Goal: Task Accomplishment & Management: Manage account settings

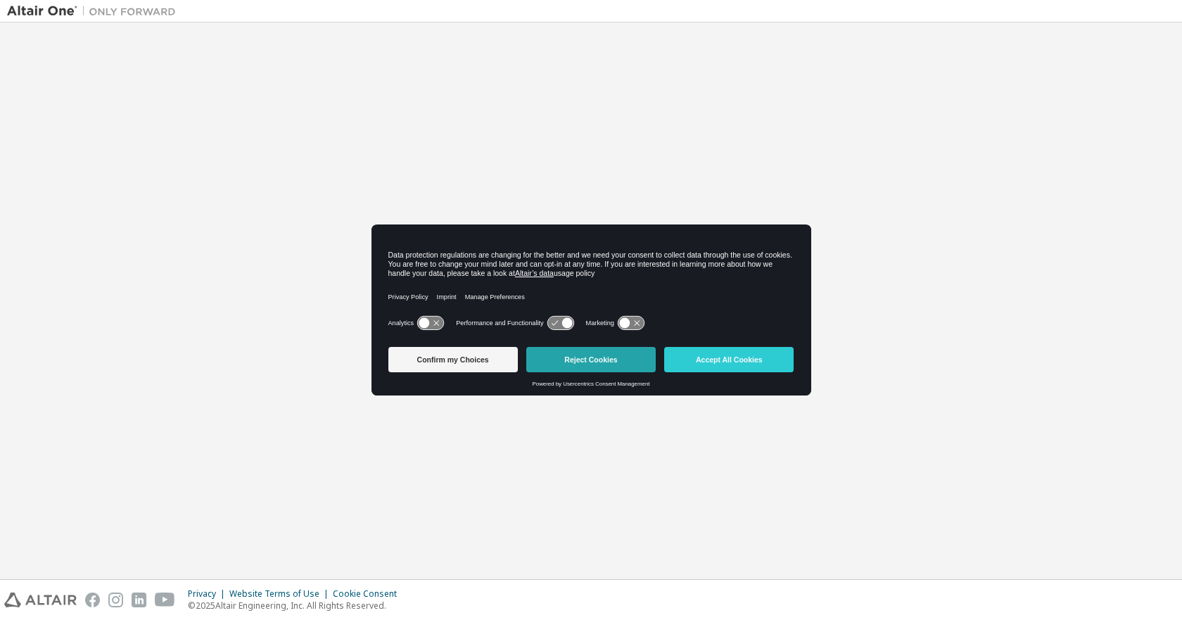
click at [573, 362] on button "Reject Cookies" at bounding box center [590, 359] width 129 height 25
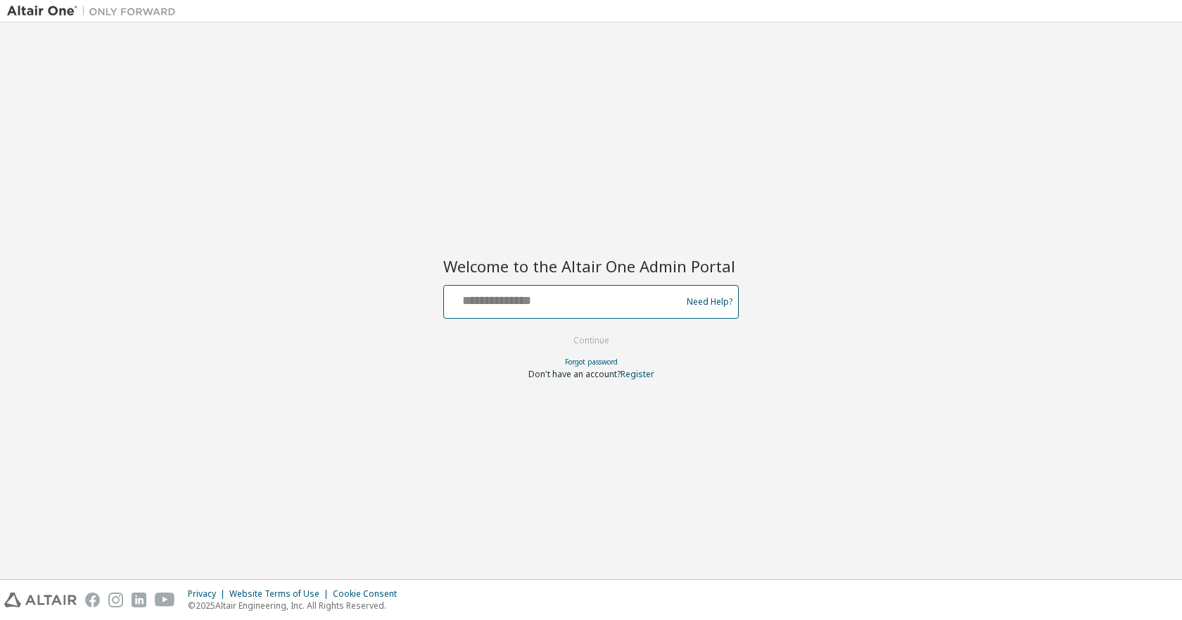
click at [533, 302] on input "text" at bounding box center [565, 298] width 230 height 20
type input "**********"
click at [594, 340] on button "Continue" at bounding box center [591, 340] width 65 height 21
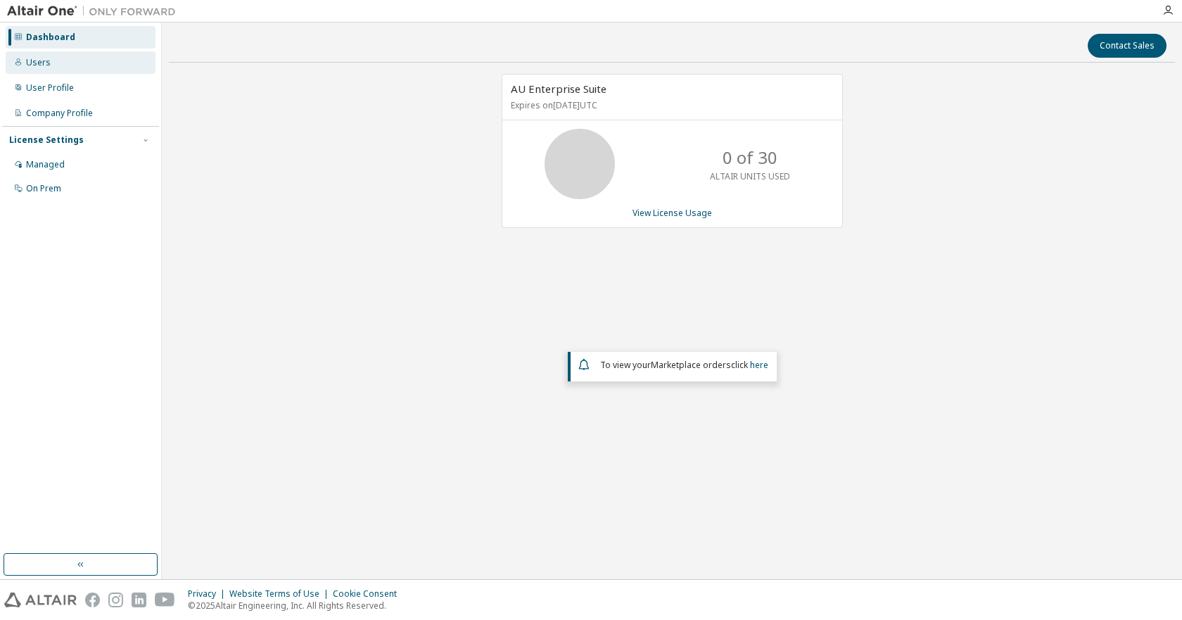
click at [64, 60] on div "Users" at bounding box center [81, 62] width 150 height 23
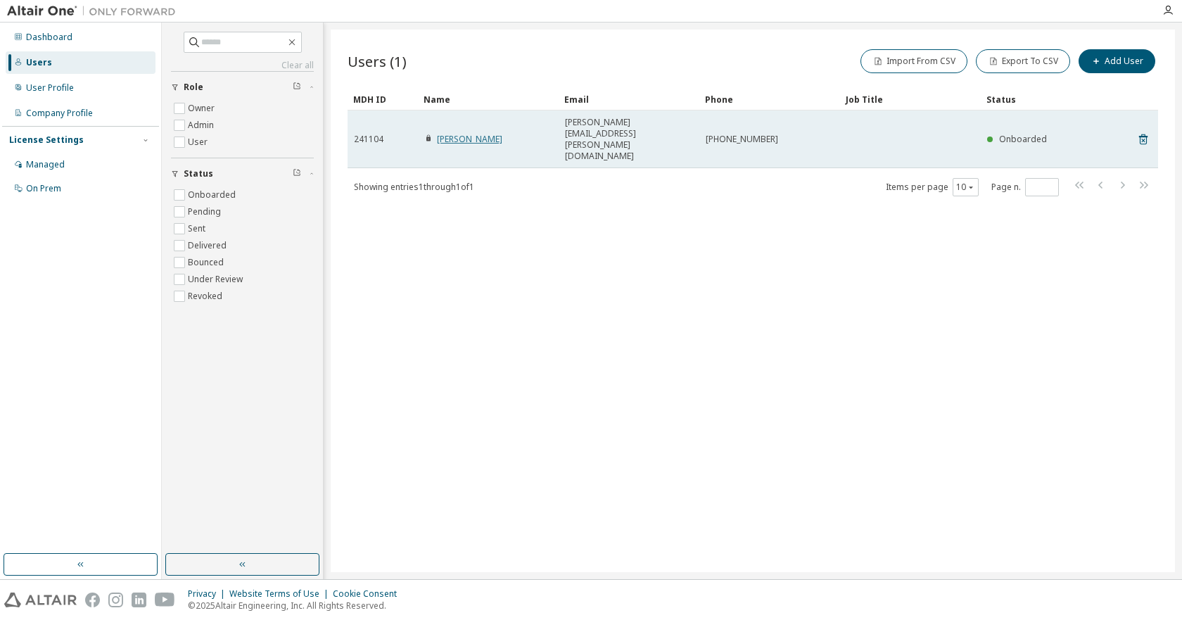
click at [452, 133] on link "[PERSON_NAME]" at bounding box center [469, 139] width 65 height 12
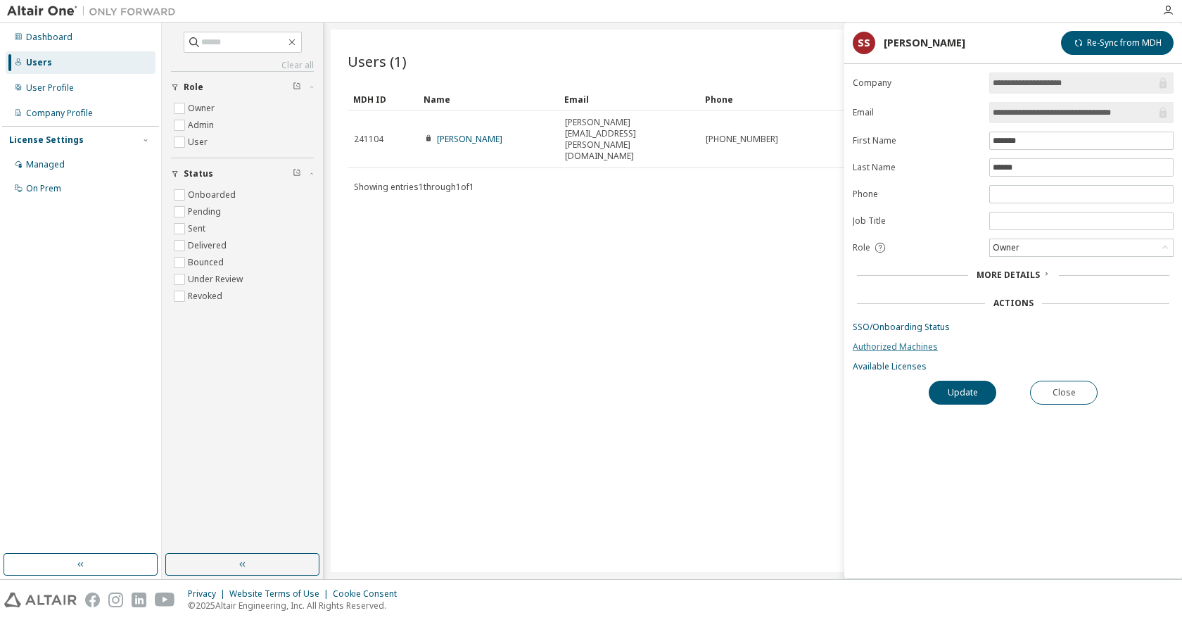
click at [885, 348] on link "Authorized Machines" at bounding box center [1013, 346] width 321 height 11
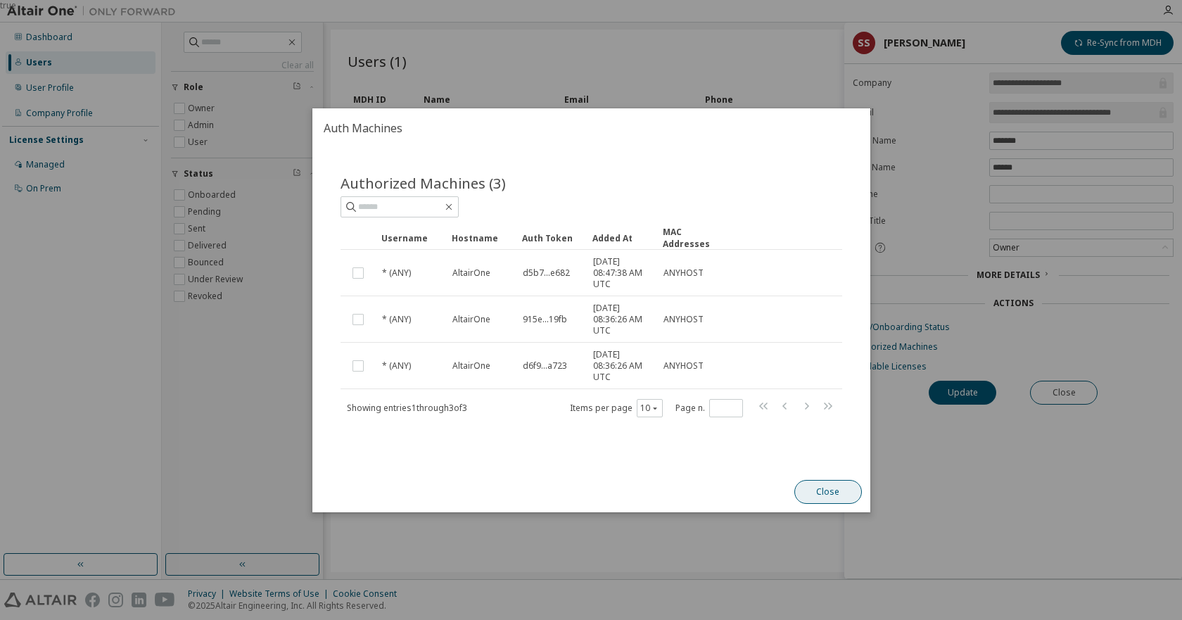
click at [814, 490] on button "Close" at bounding box center [828, 492] width 68 height 24
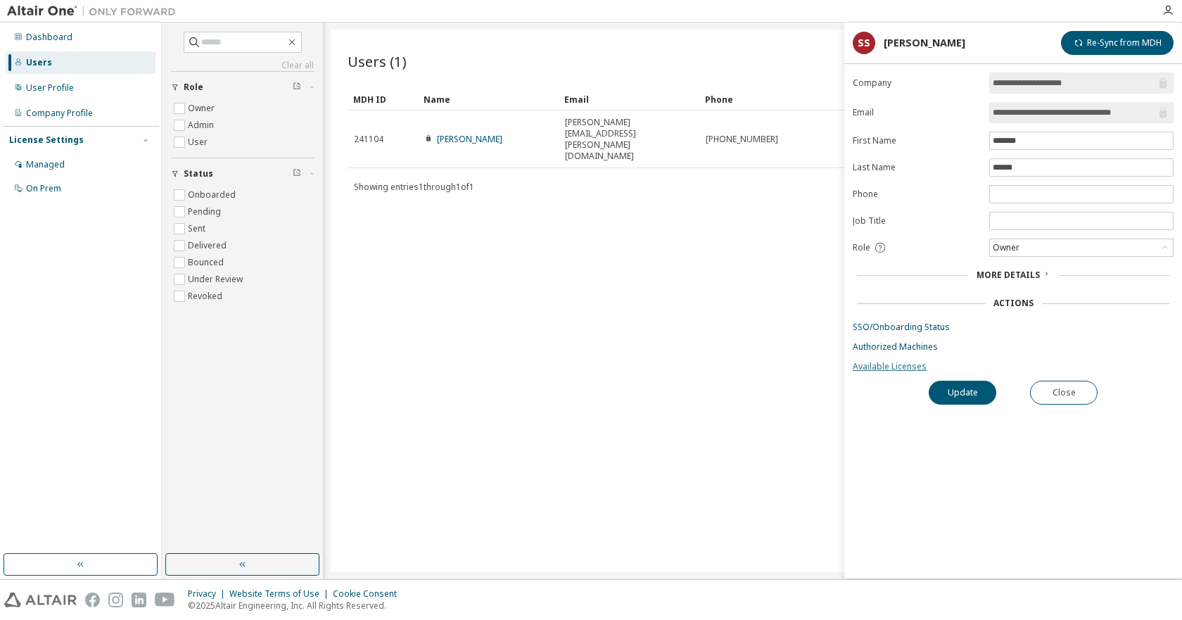
click at [885, 369] on link "Available Licenses" at bounding box center [1013, 366] width 321 height 11
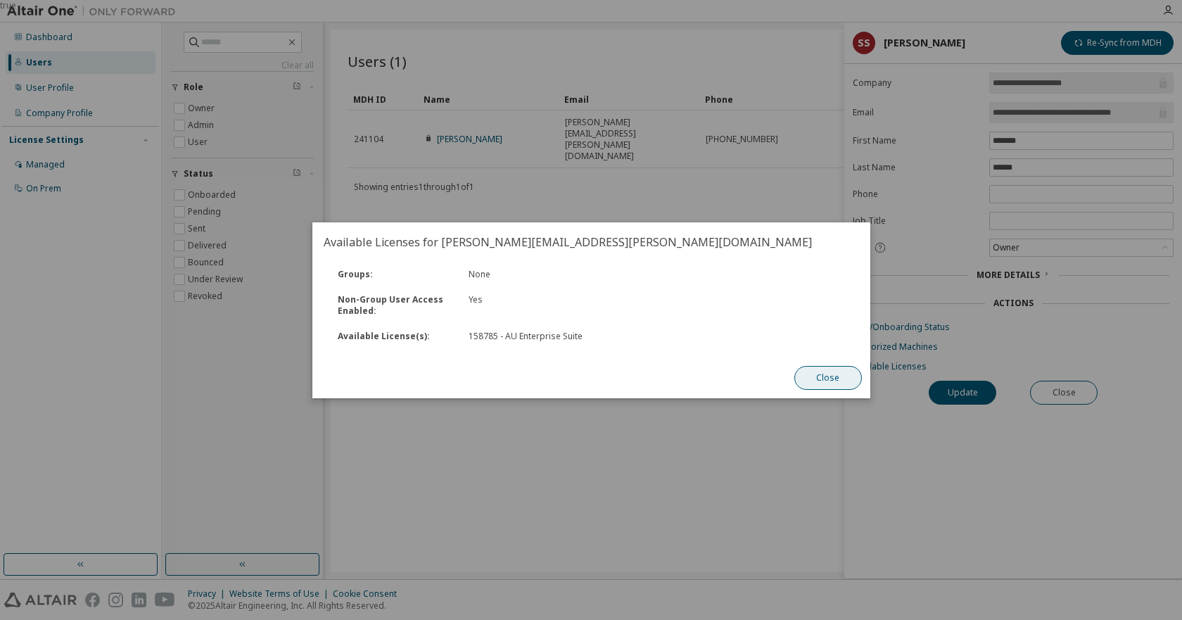
click at [813, 378] on button "Close" at bounding box center [828, 378] width 68 height 24
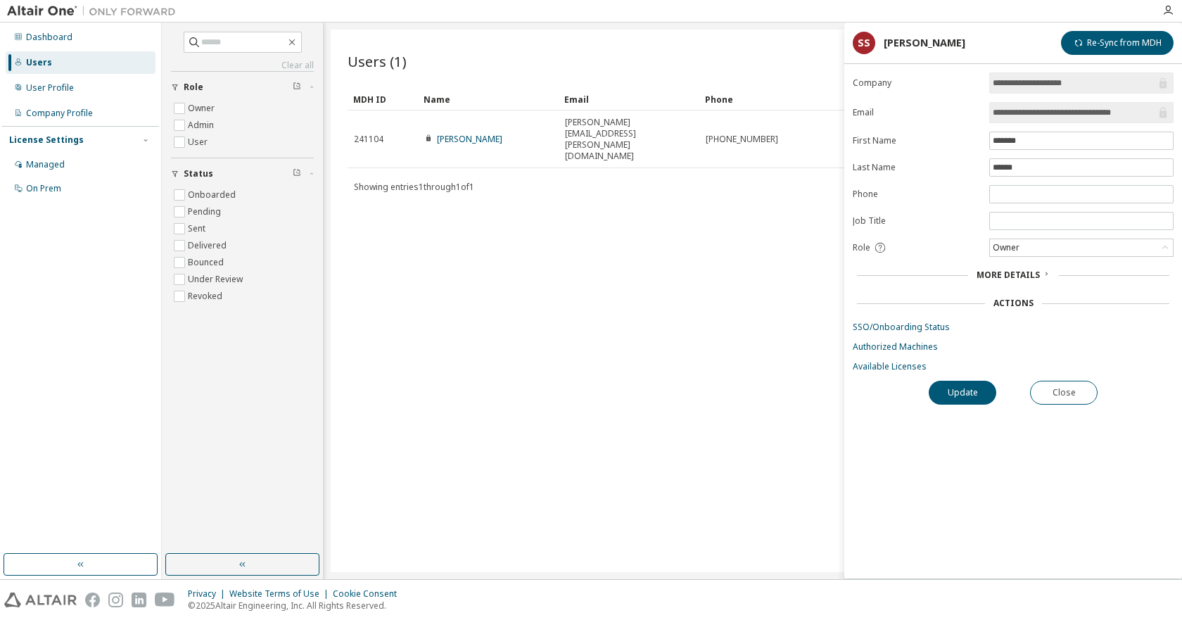
click at [572, 246] on div "Users (1) Import From CSV Export To CSV Add User Clear Load Save Save As Field …" at bounding box center [753, 301] width 844 height 542
click at [72, 167] on div "Managed" at bounding box center [81, 164] width 150 height 23
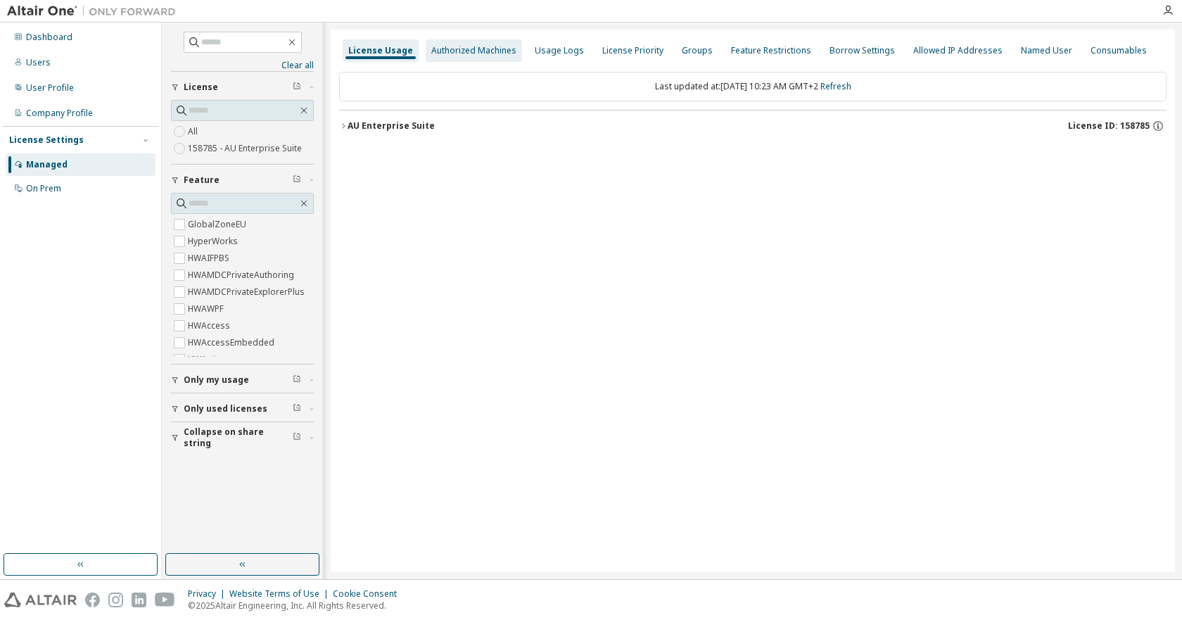
click at [469, 52] on div "Authorized Machines" at bounding box center [473, 50] width 85 height 11
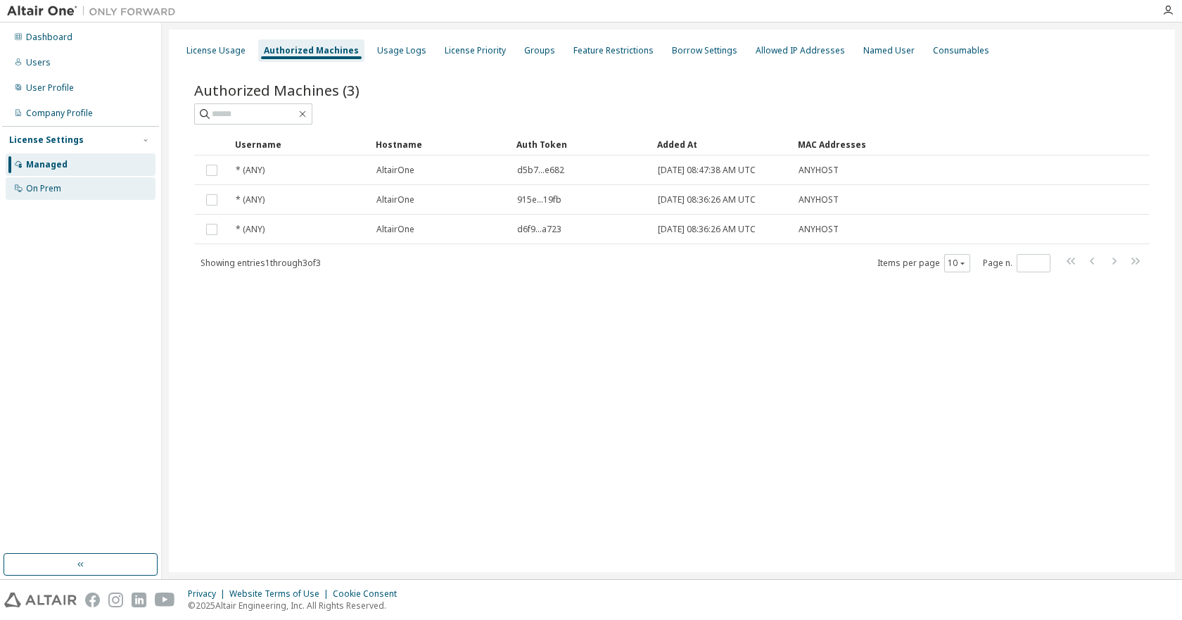
click at [43, 183] on div "On Prem" at bounding box center [43, 188] width 35 height 11
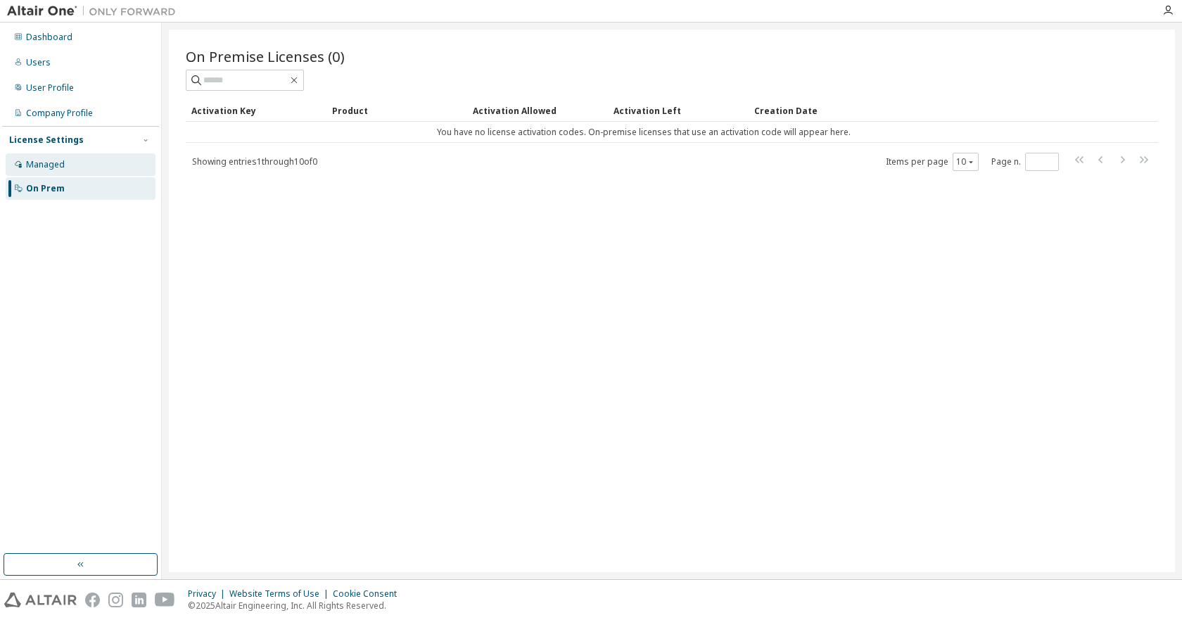
click at [46, 157] on div "Managed" at bounding box center [81, 164] width 150 height 23
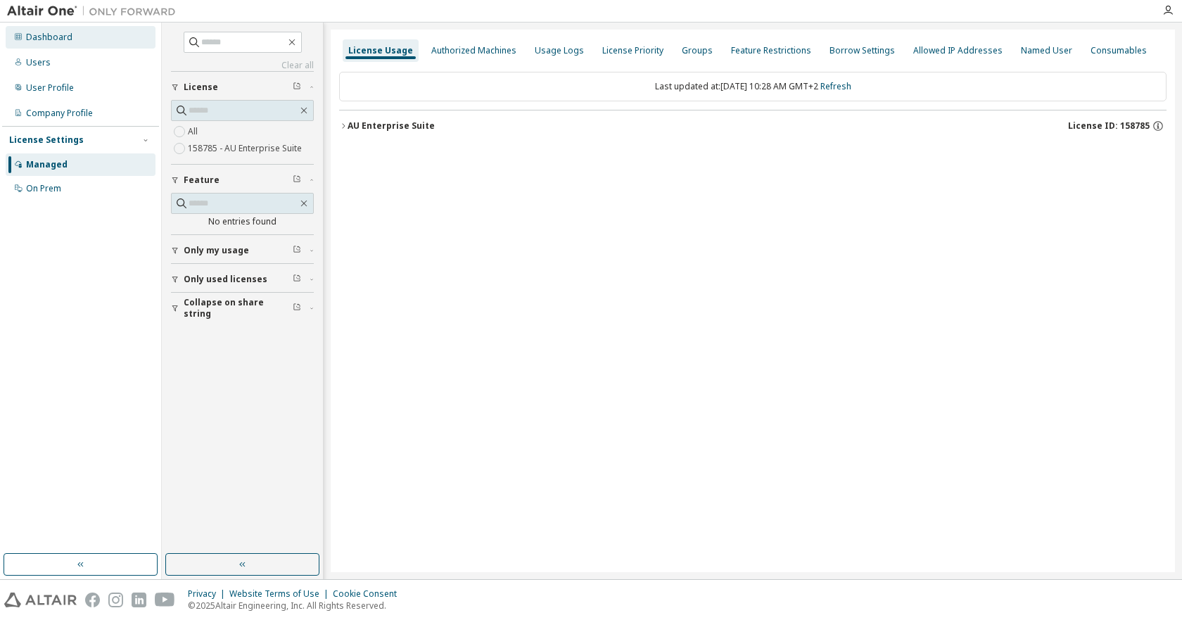
click at [53, 35] on div "Dashboard" at bounding box center [49, 37] width 46 height 11
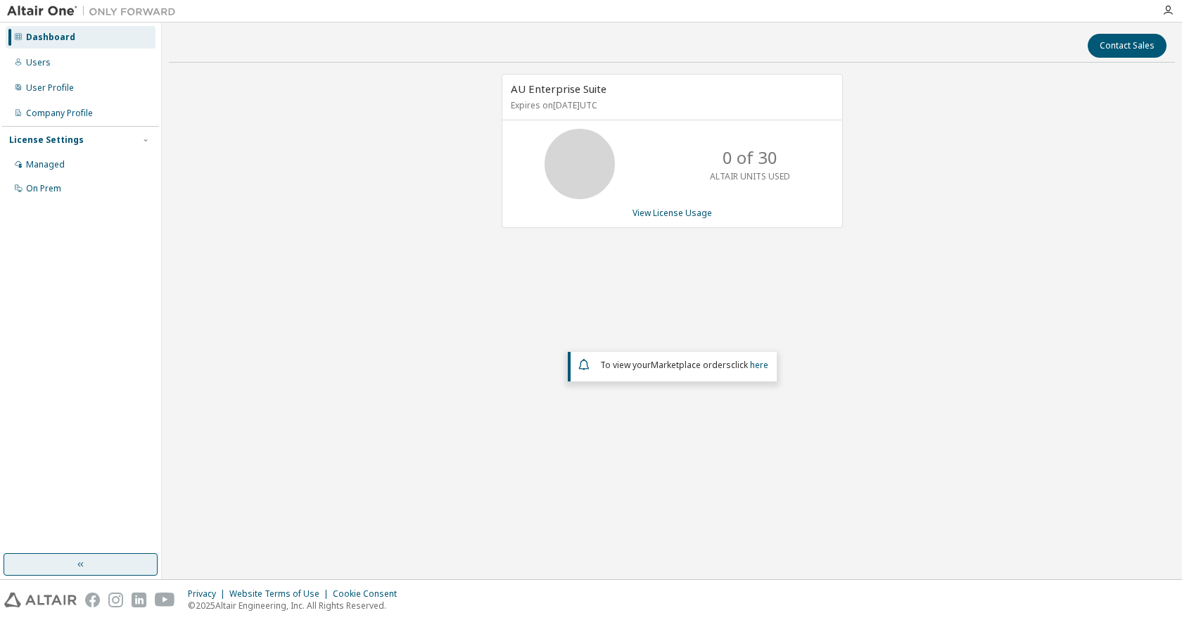
click at [109, 557] on button "button" at bounding box center [81, 564] width 154 height 23
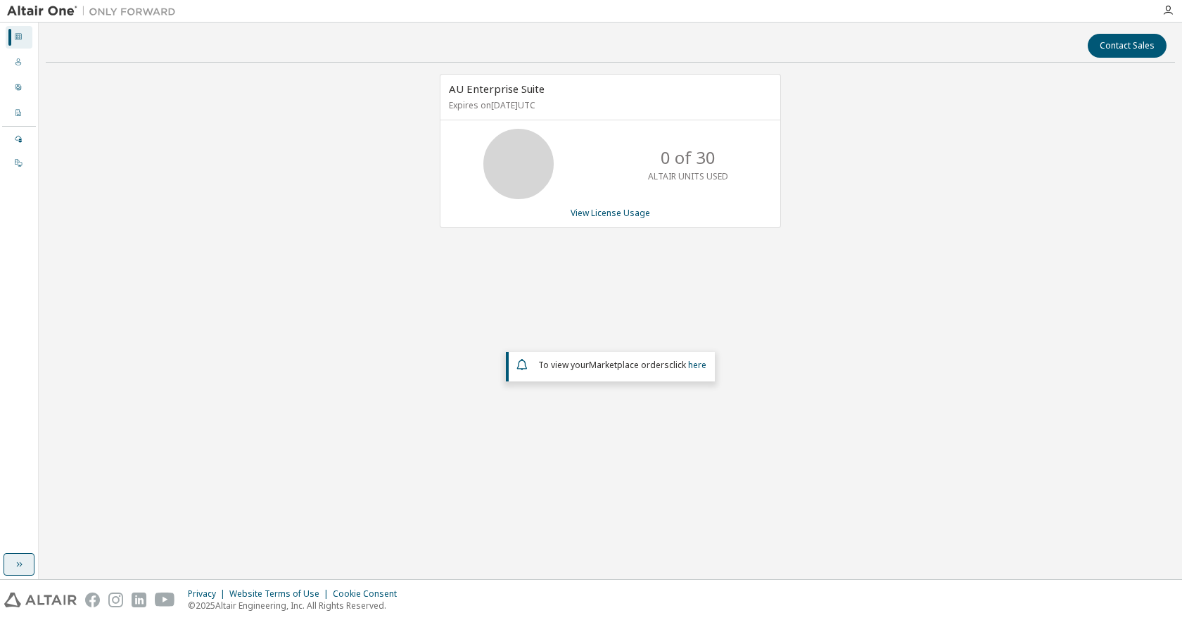
click at [17, 562] on icon "button" at bounding box center [20, 564] width 6 height 5
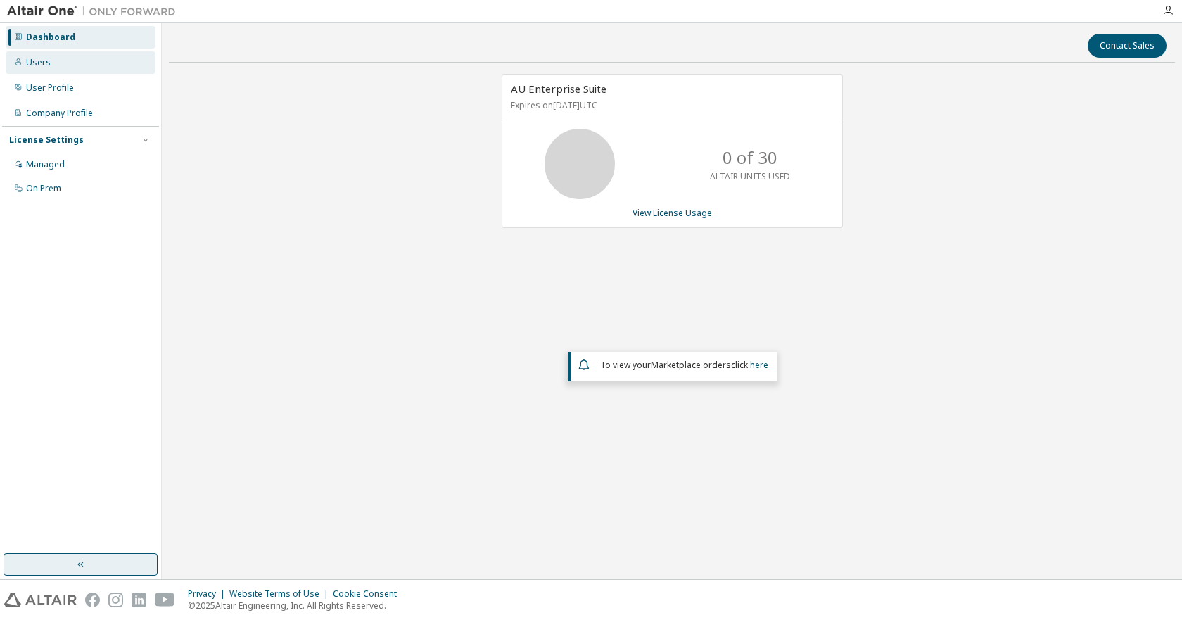
click at [75, 60] on div "Users" at bounding box center [81, 62] width 150 height 23
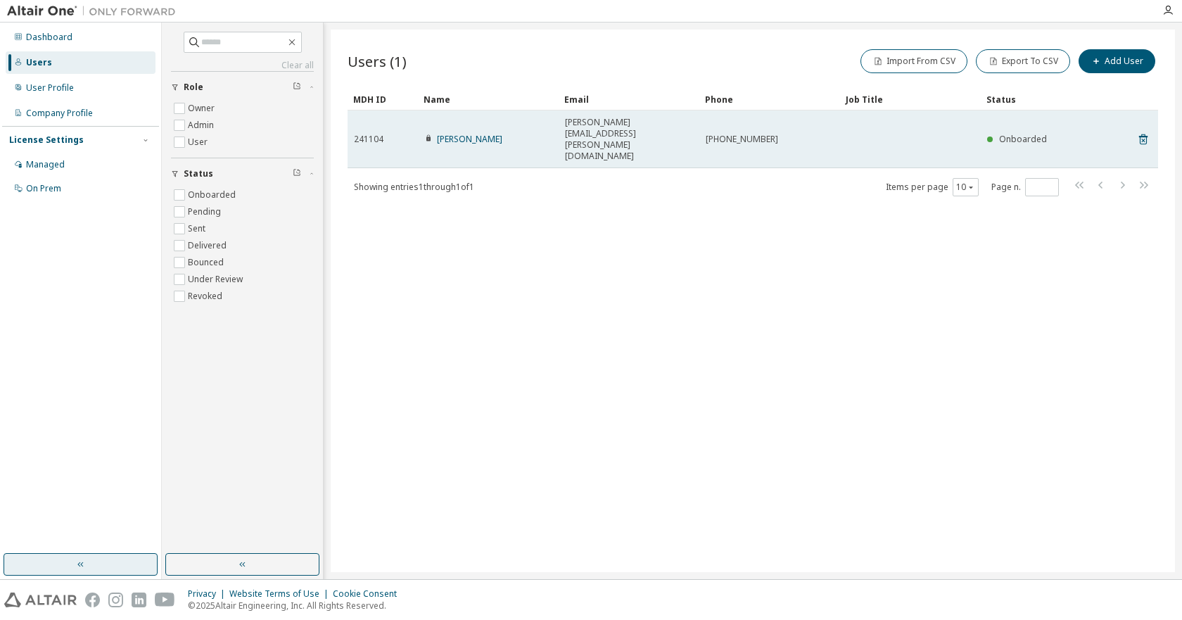
click at [462, 134] on td "[PERSON_NAME]" at bounding box center [488, 139] width 141 height 58
click at [465, 133] on link "[PERSON_NAME]" at bounding box center [469, 139] width 65 height 12
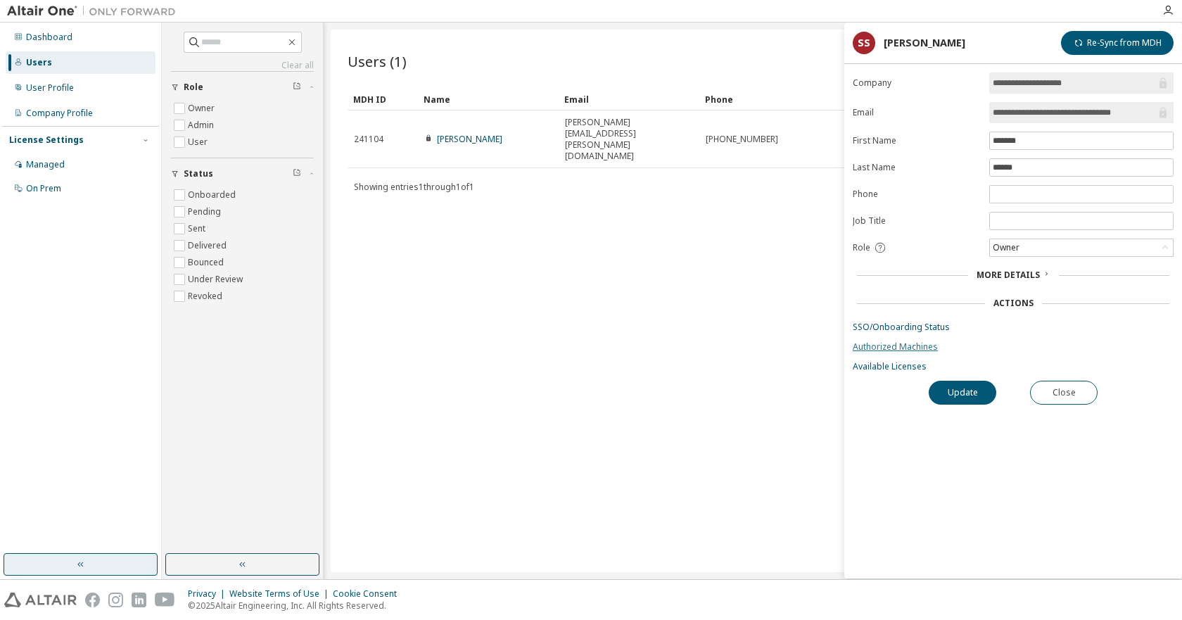
click at [896, 343] on link "Authorized Machines" at bounding box center [1013, 346] width 321 height 11
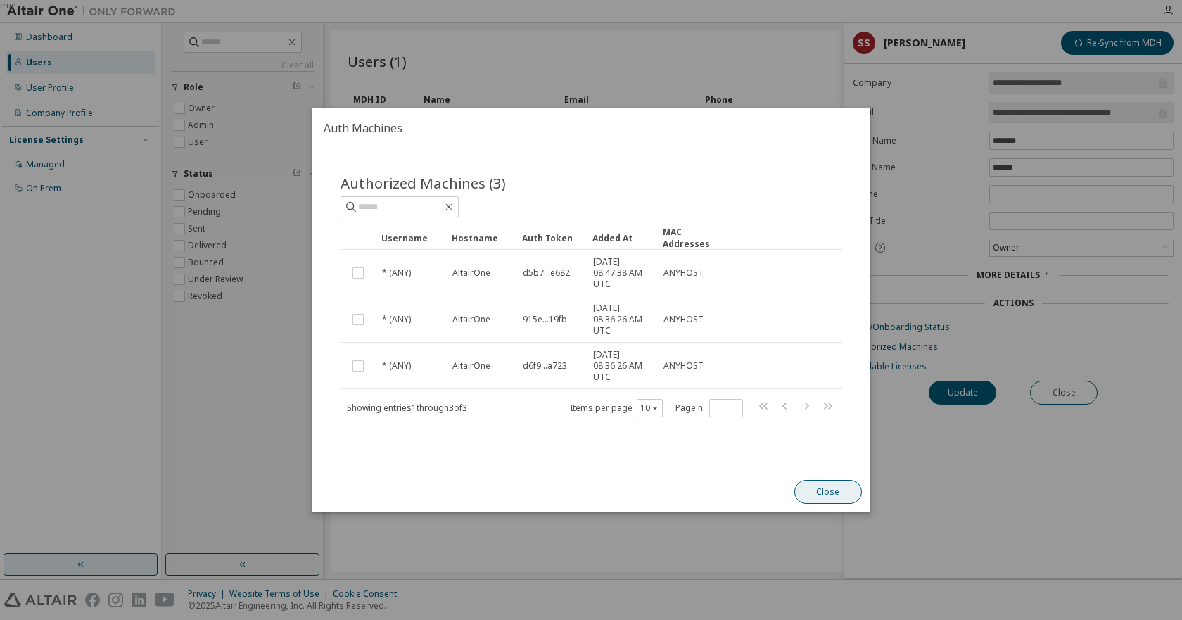
click at [841, 494] on button "Close" at bounding box center [828, 492] width 68 height 24
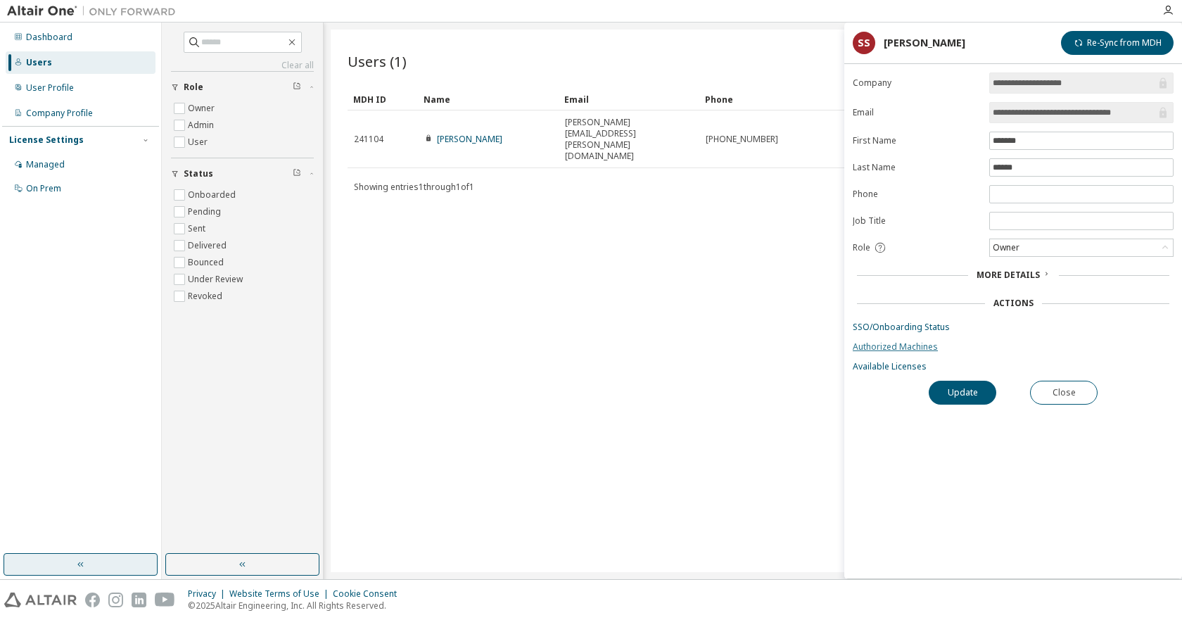
click at [907, 345] on link "Authorized Machines" at bounding box center [1013, 346] width 321 height 11
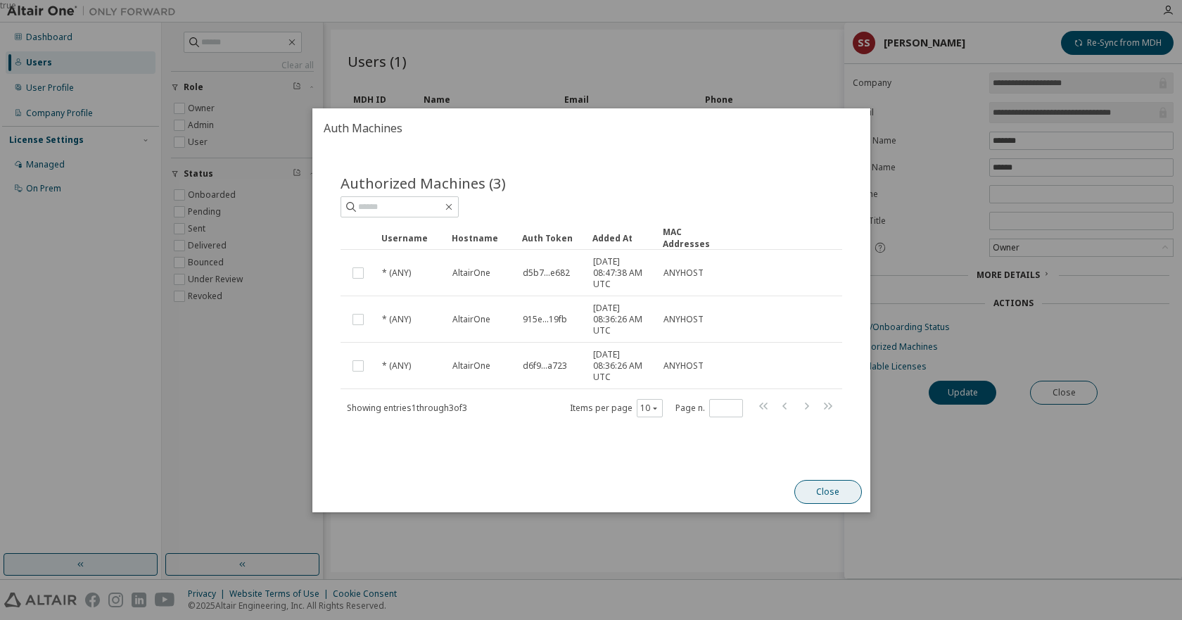
click at [829, 491] on button "Close" at bounding box center [828, 492] width 68 height 24
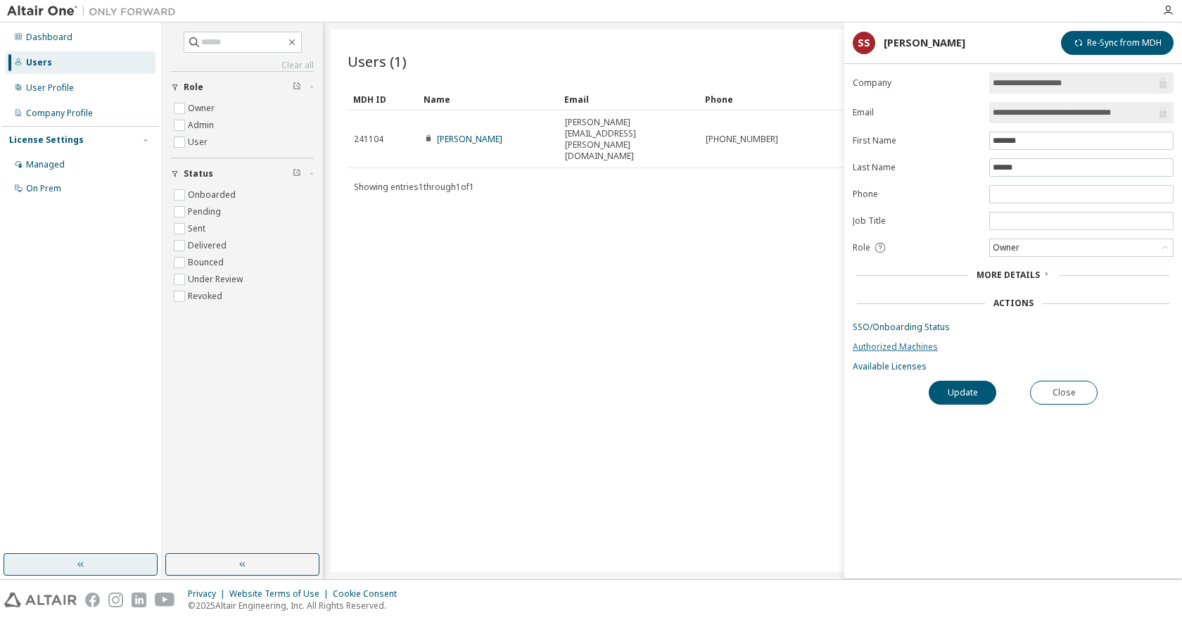
click at [912, 343] on link "Authorized Machines" at bounding box center [1013, 346] width 321 height 11
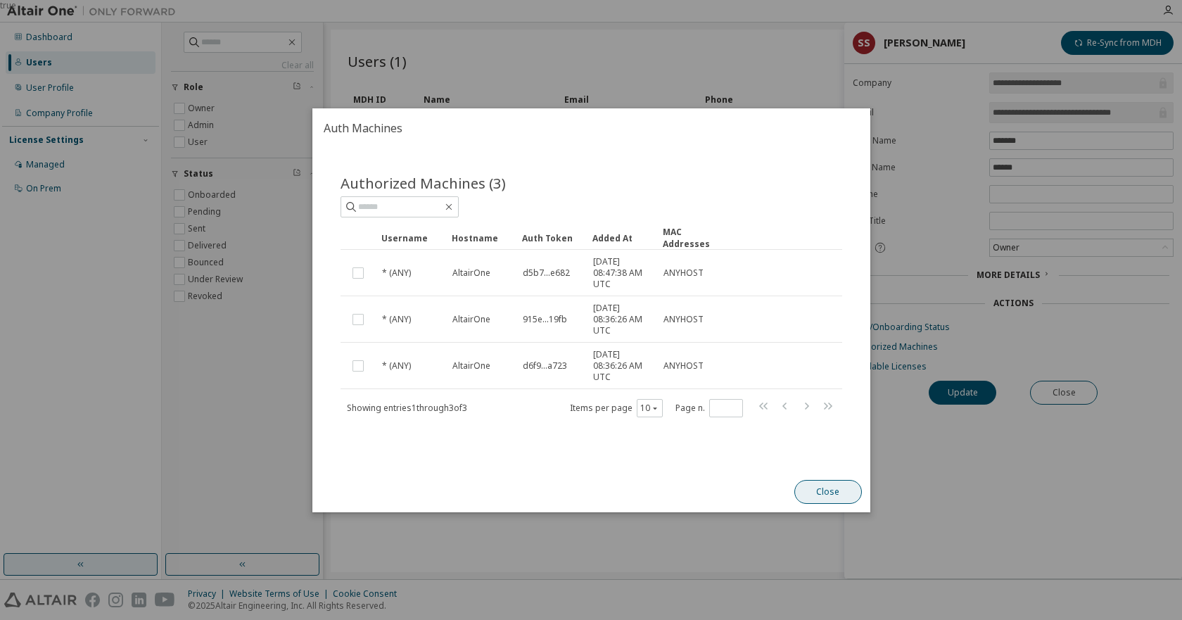
click at [836, 488] on button "Close" at bounding box center [828, 492] width 68 height 24
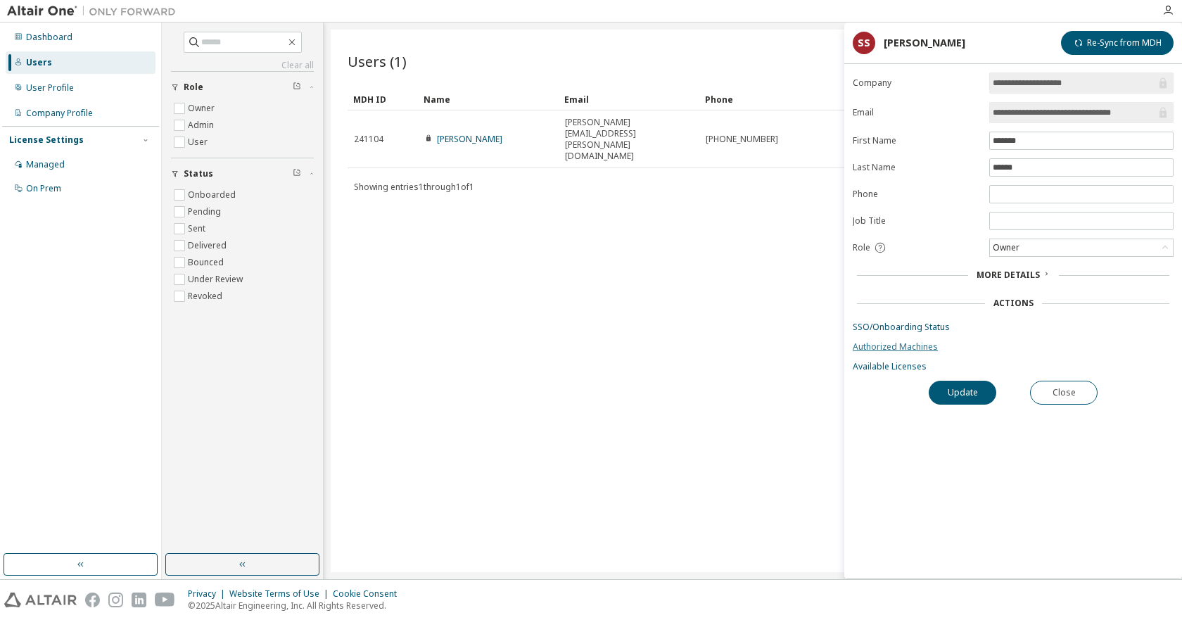
click at [889, 345] on link "Authorized Machines" at bounding box center [1013, 346] width 321 height 11
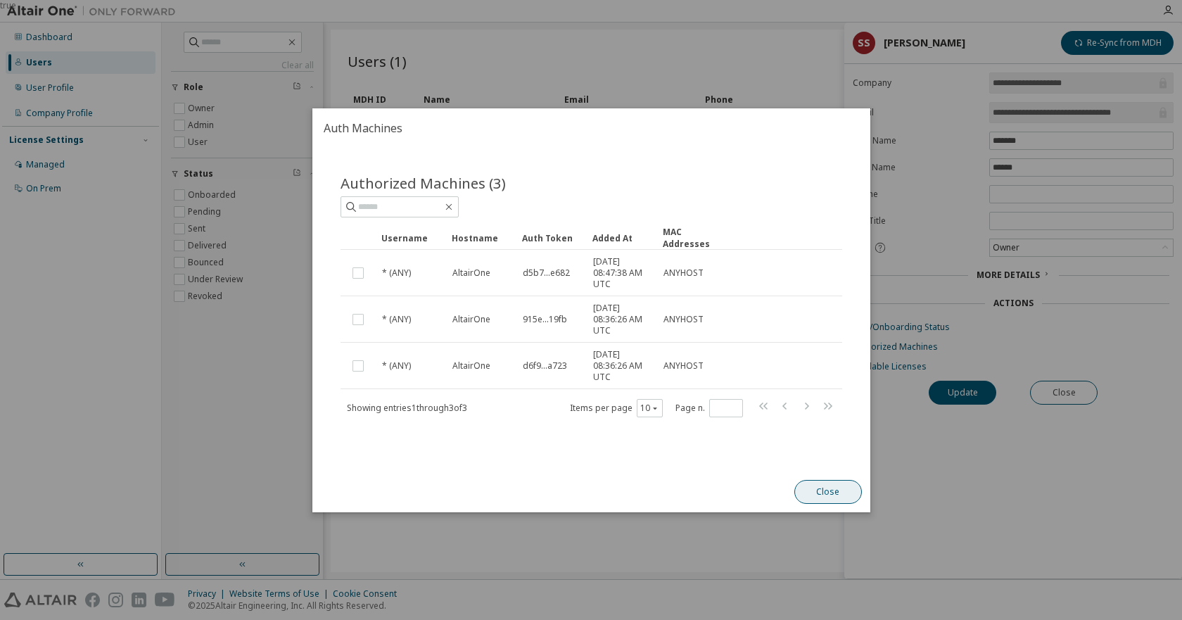
click at [822, 495] on button "Close" at bounding box center [828, 492] width 68 height 24
